Goal: Information Seeking & Learning: Find specific page/section

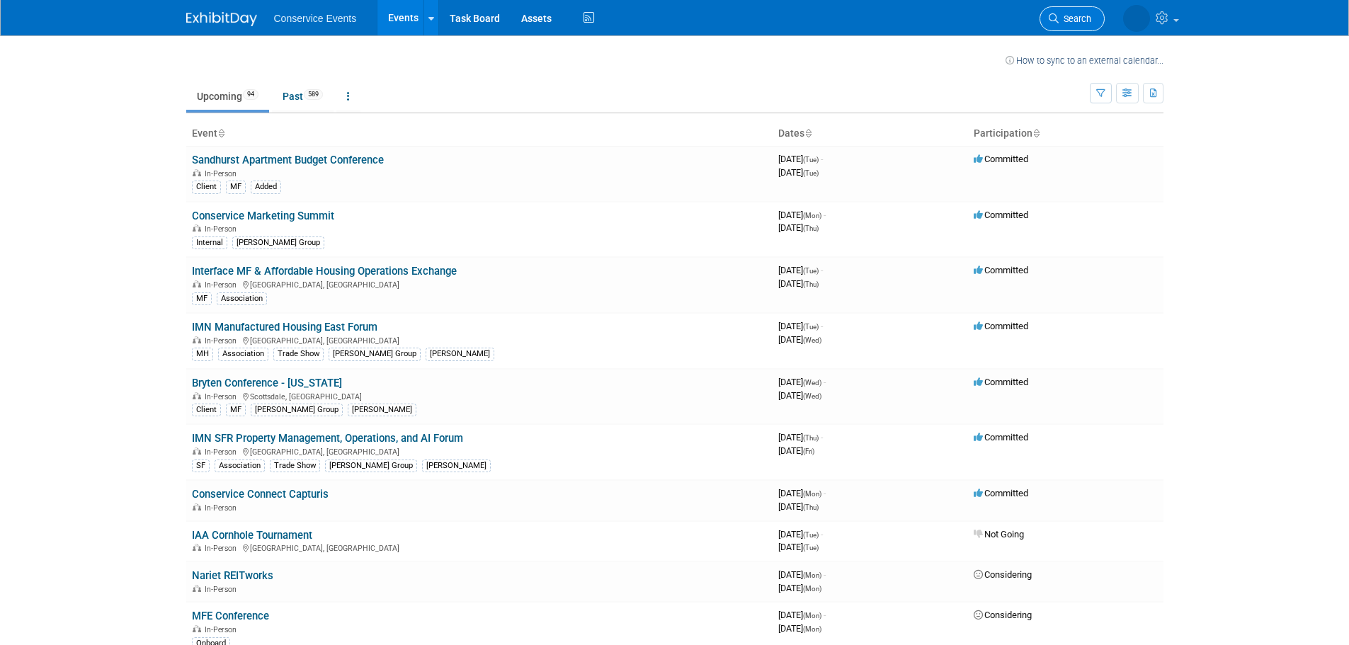
click at [1067, 17] on span "Search" at bounding box center [1074, 18] width 33 height 11
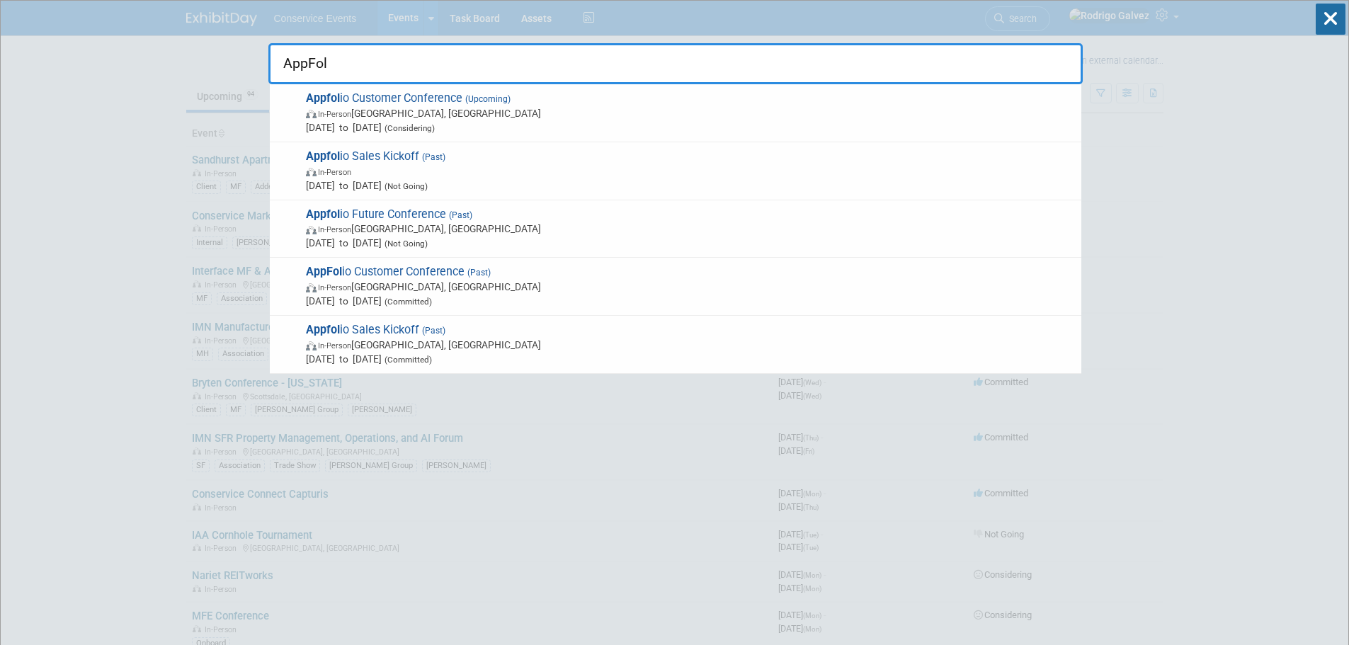
click at [360, 63] on input "AppFol" at bounding box center [675, 63] width 814 height 41
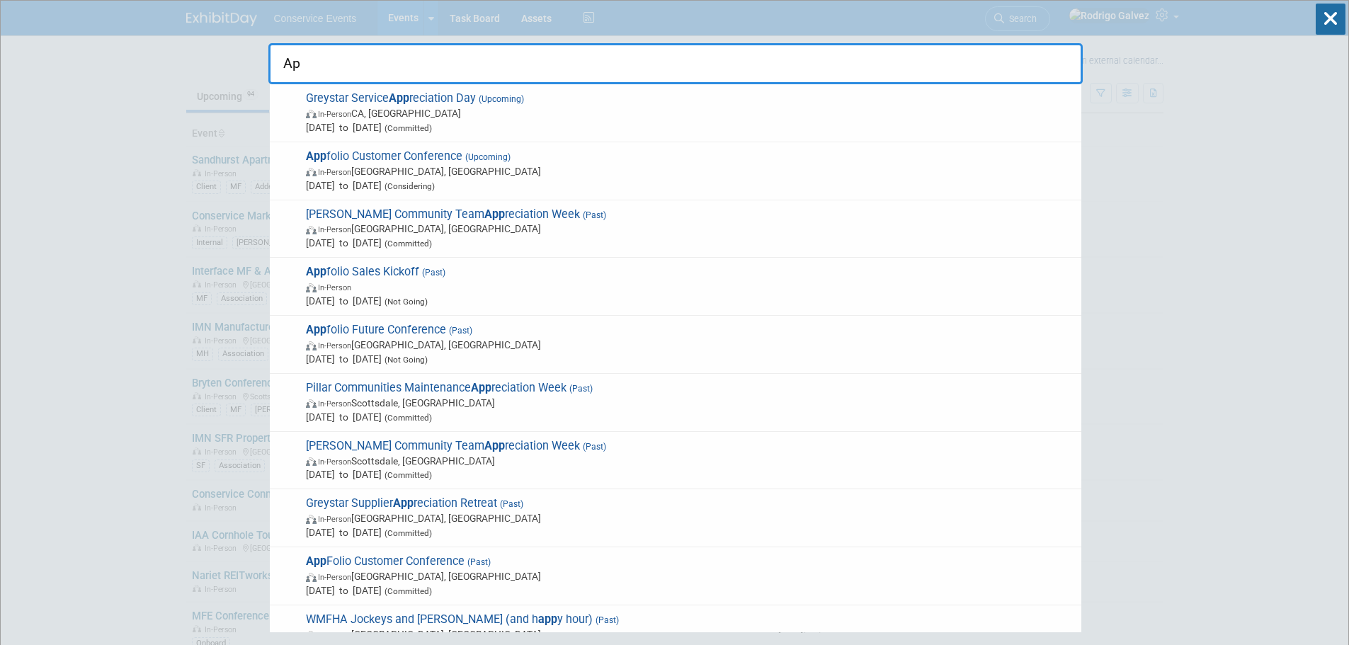
type input "A"
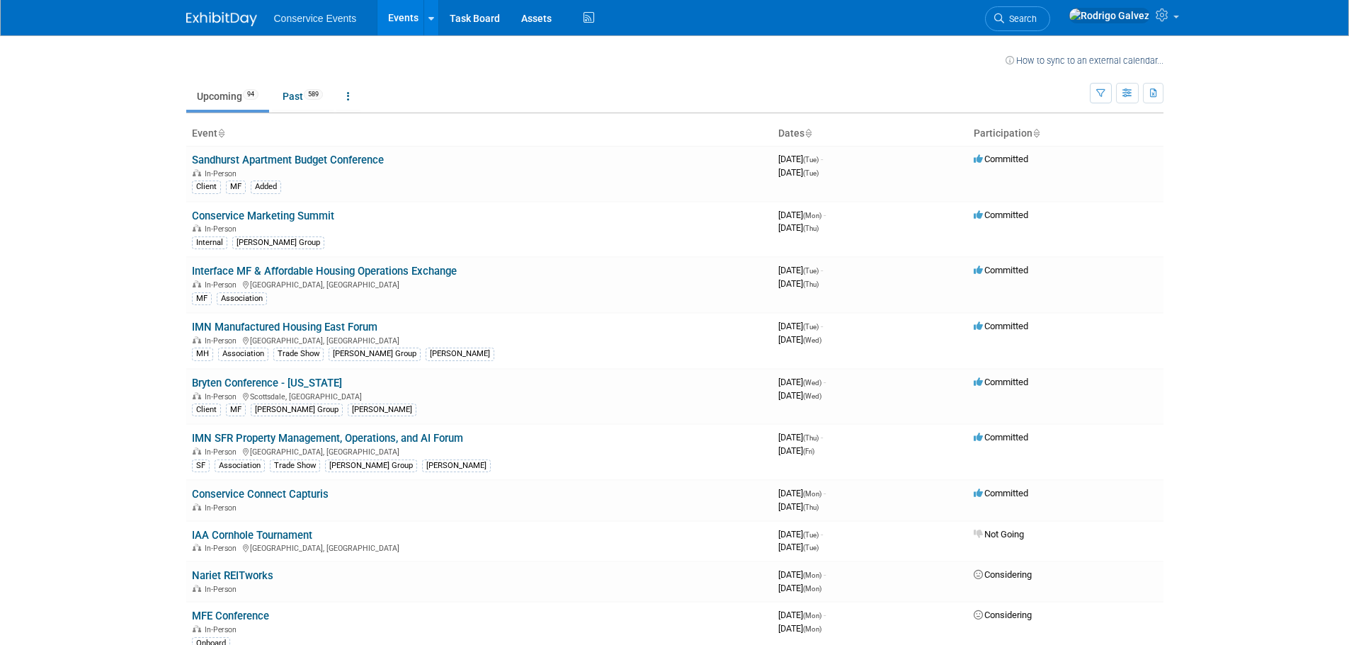
click at [1222, 478] on body "Conservice Events Events Recently Viewed Events: Midwest Multifamily Conference…" at bounding box center [674, 322] width 1349 height 645
click at [1036, 18] on span "Search" at bounding box center [1020, 18] width 33 height 11
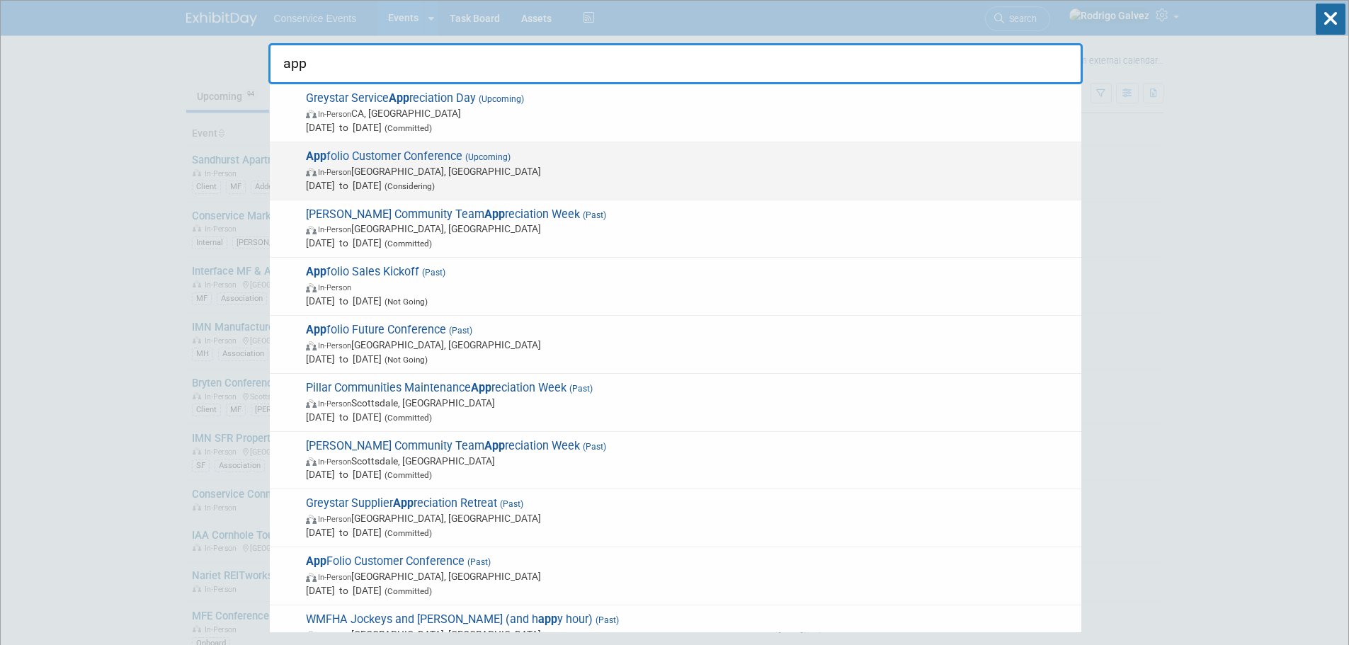
type input "app"
click at [385, 158] on span "App folio Customer Conference (Upcoming) In-Person San Diego, CA Oct 13, 2025 t…" at bounding box center [688, 170] width 772 height 43
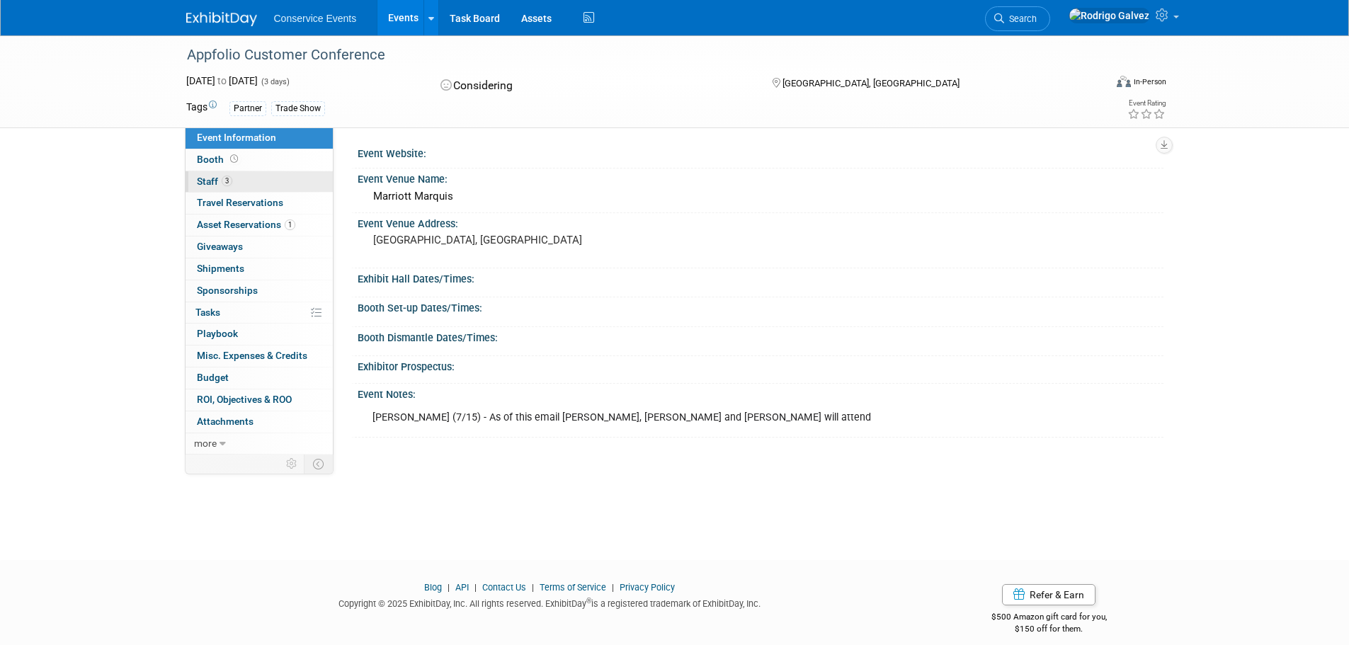
click at [211, 184] on span "Staff 3" at bounding box center [214, 181] width 35 height 11
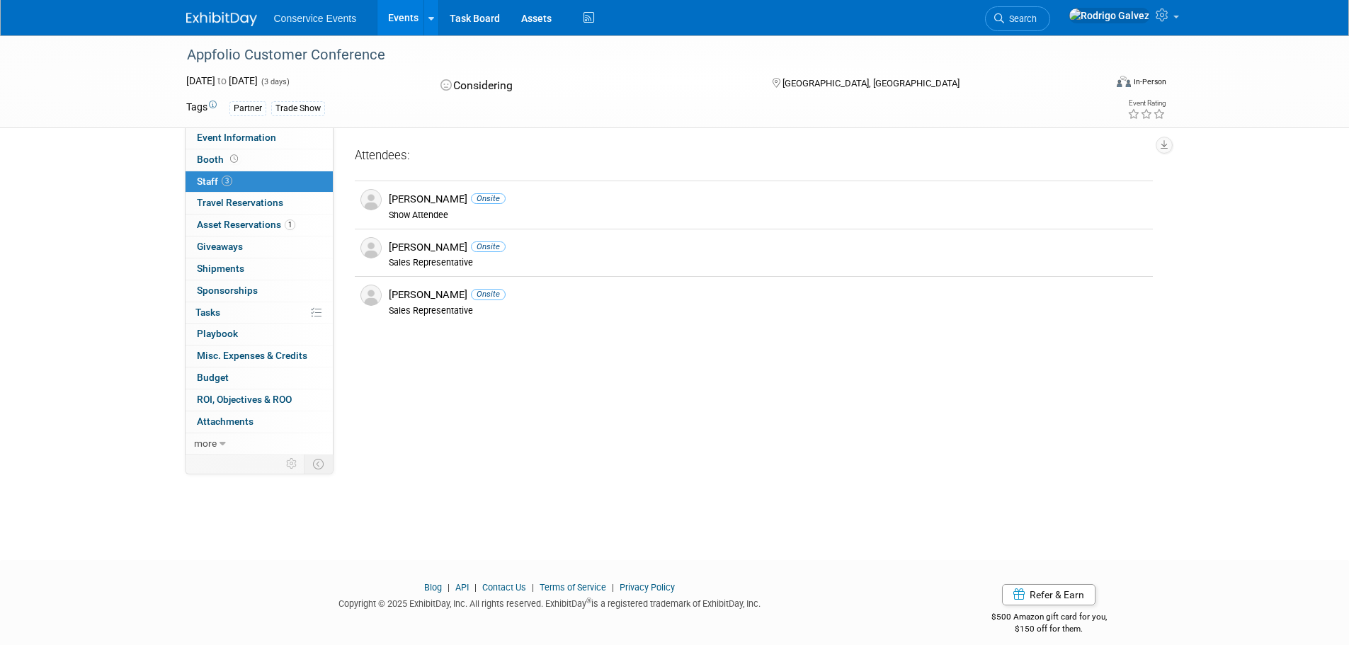
drag, startPoint x: 388, startPoint y: 56, endPoint x: 187, endPoint y: 60, distance: 201.1
click at [187, 60] on div "Appfolio Customer Conference" at bounding box center [632, 54] width 901 height 25
copy div "Appfolio Customer Conference"
